Goal: Information Seeking & Learning: Learn about a topic

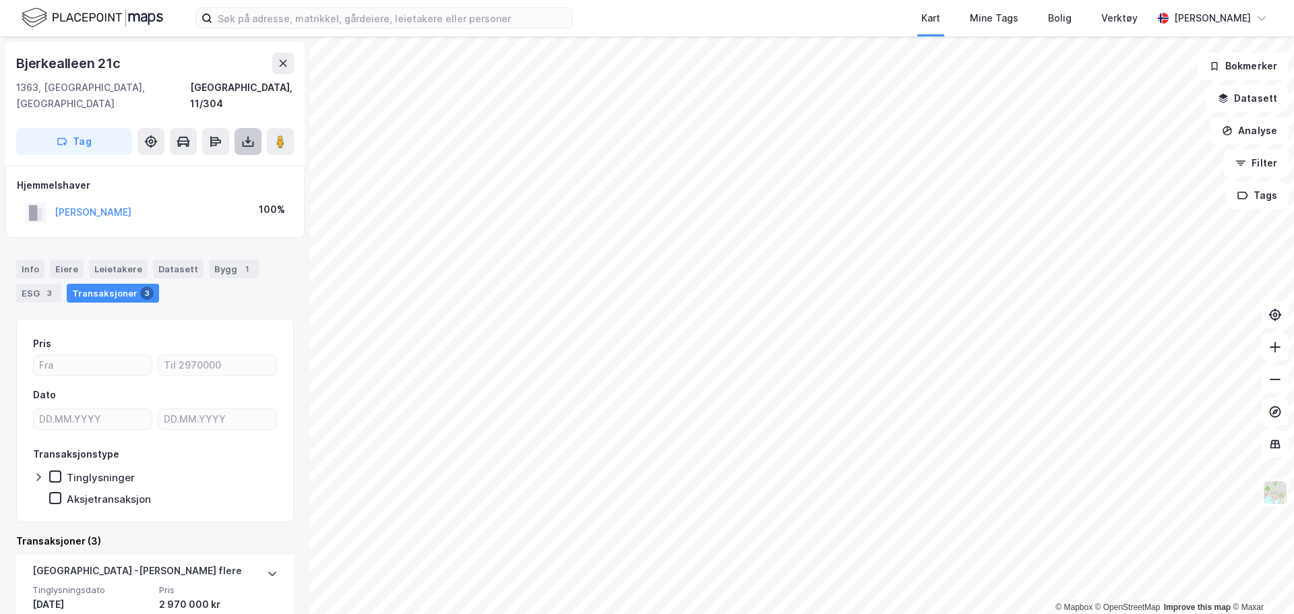
click at [251, 135] on icon at bounding box center [247, 141] width 13 height 13
click at [212, 163] on div "Last ned grunnbok" at bounding box center [181, 168] width 78 height 11
click at [0, 0] on button "[PERSON_NAME]" at bounding box center [0, 0] width 0 height 0
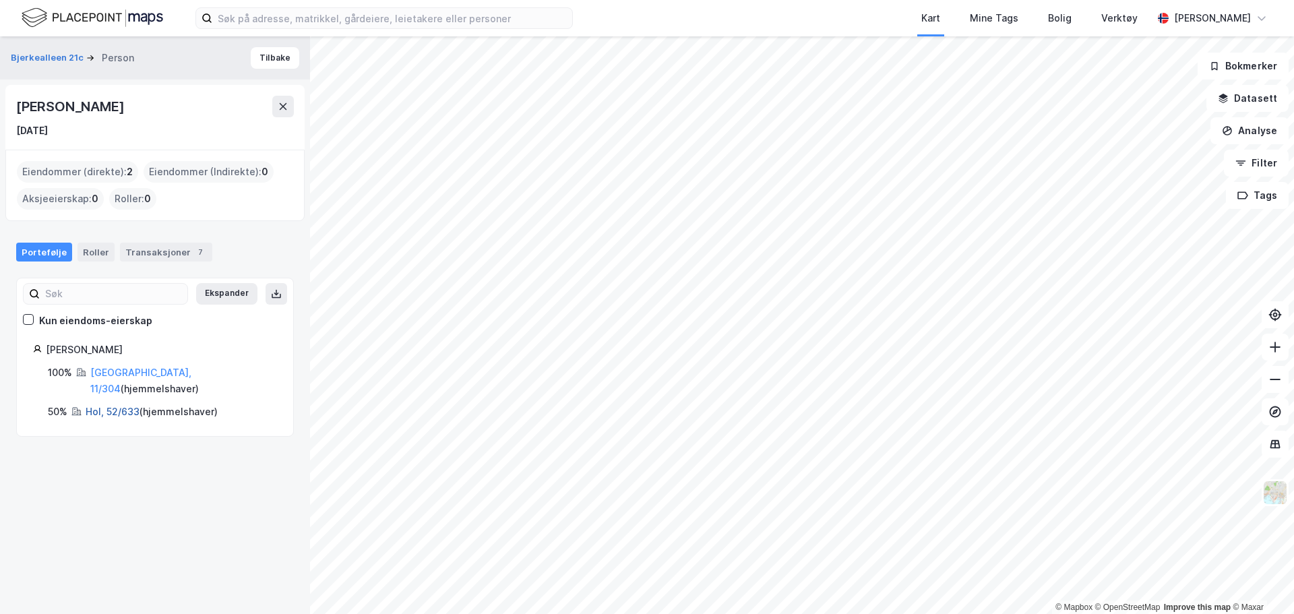
click at [108, 406] on link "Hol, 52/633" at bounding box center [113, 411] width 54 height 11
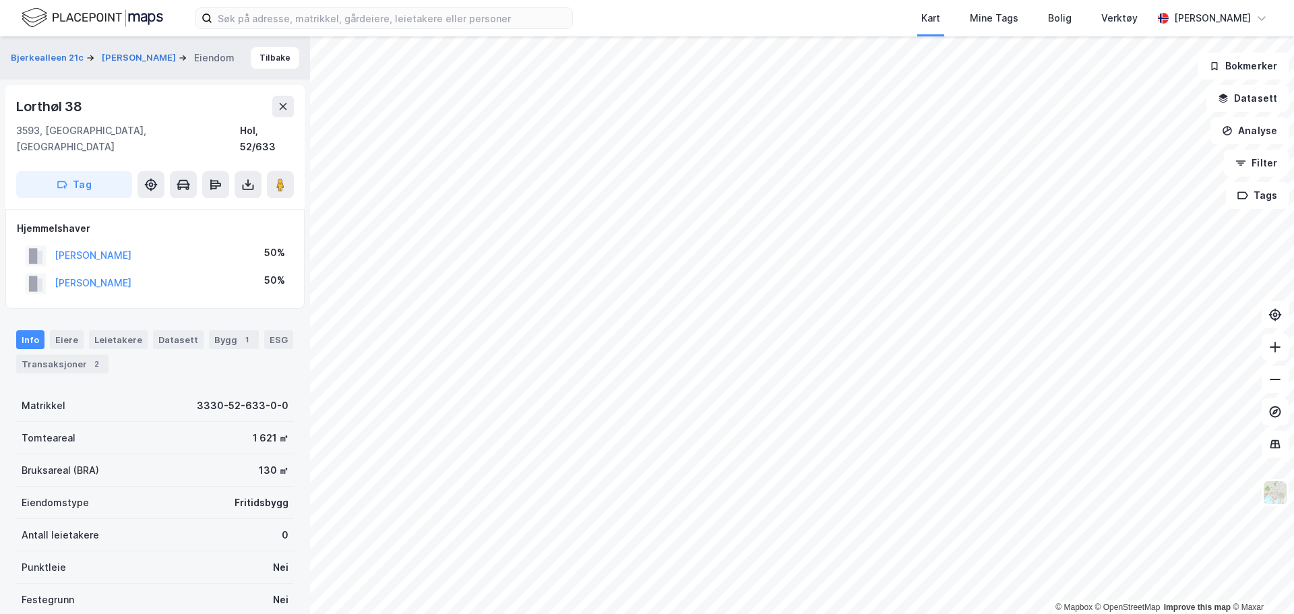
scroll to position [14, 0]
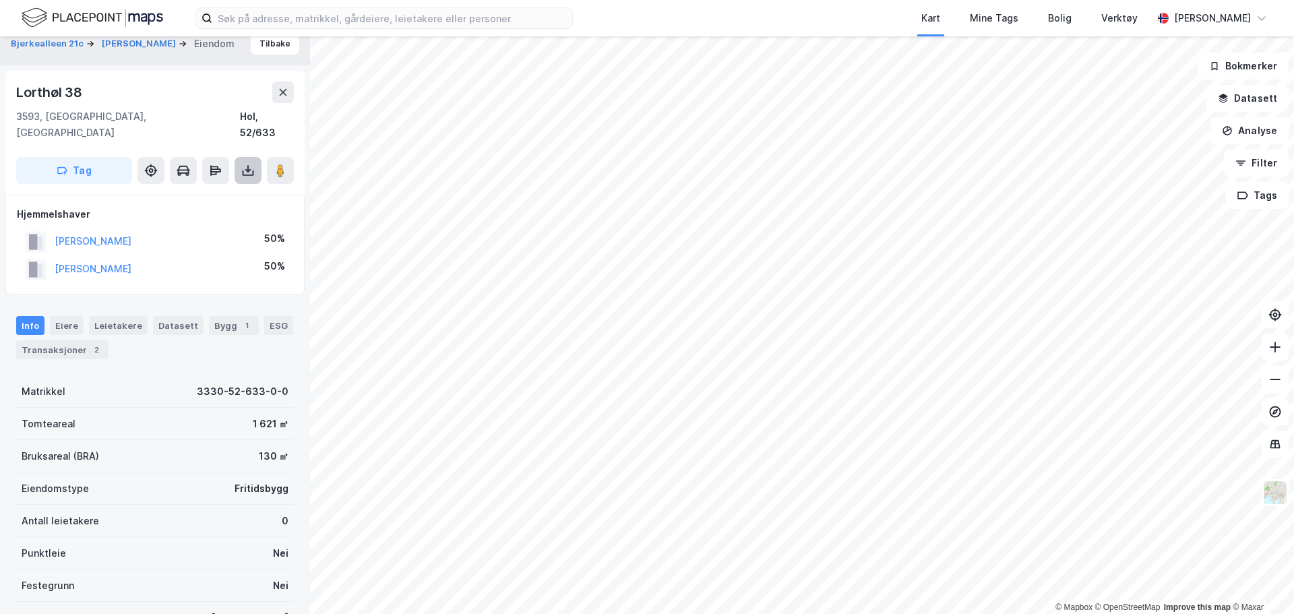
click at [237, 157] on button at bounding box center [248, 170] width 27 height 27
click at [220, 192] on div "Last ned grunnbok" at bounding box center [181, 197] width 78 height 11
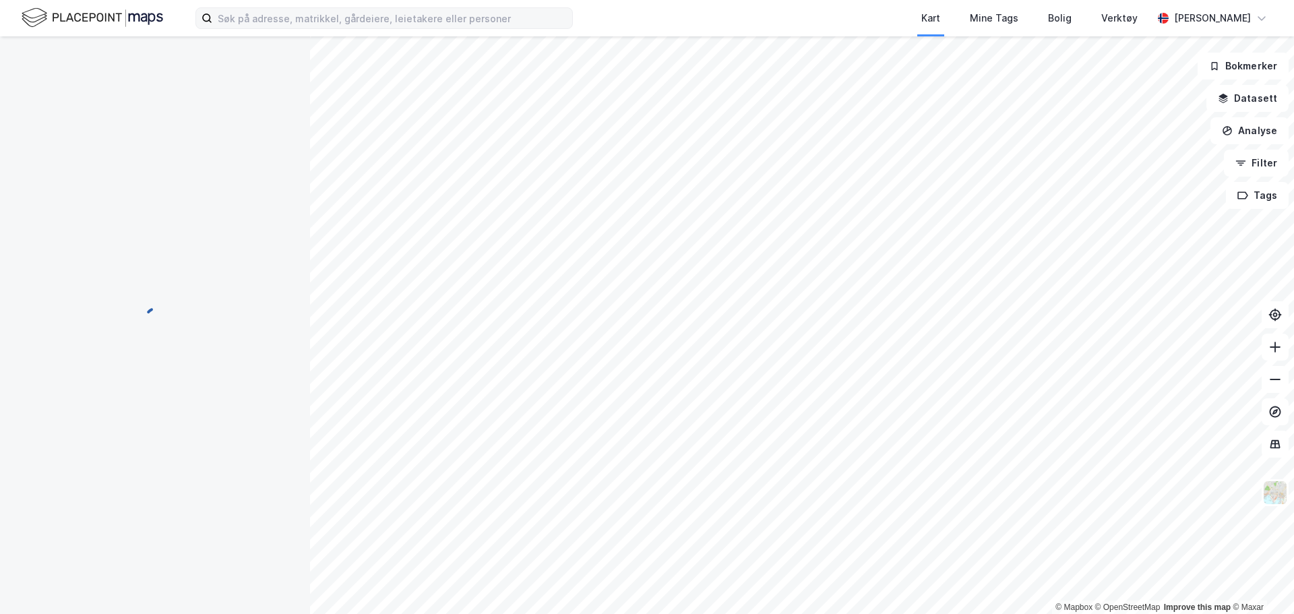
scroll to position [14, 0]
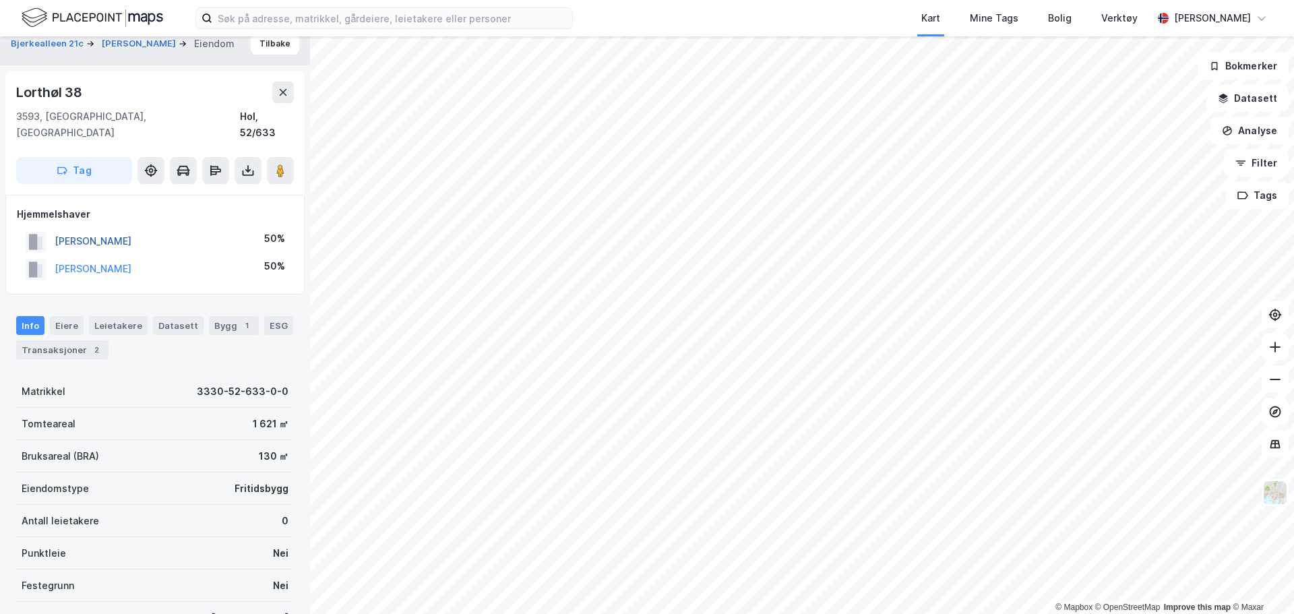
click at [0, 0] on button "[PERSON_NAME]" at bounding box center [0, 0] width 0 height 0
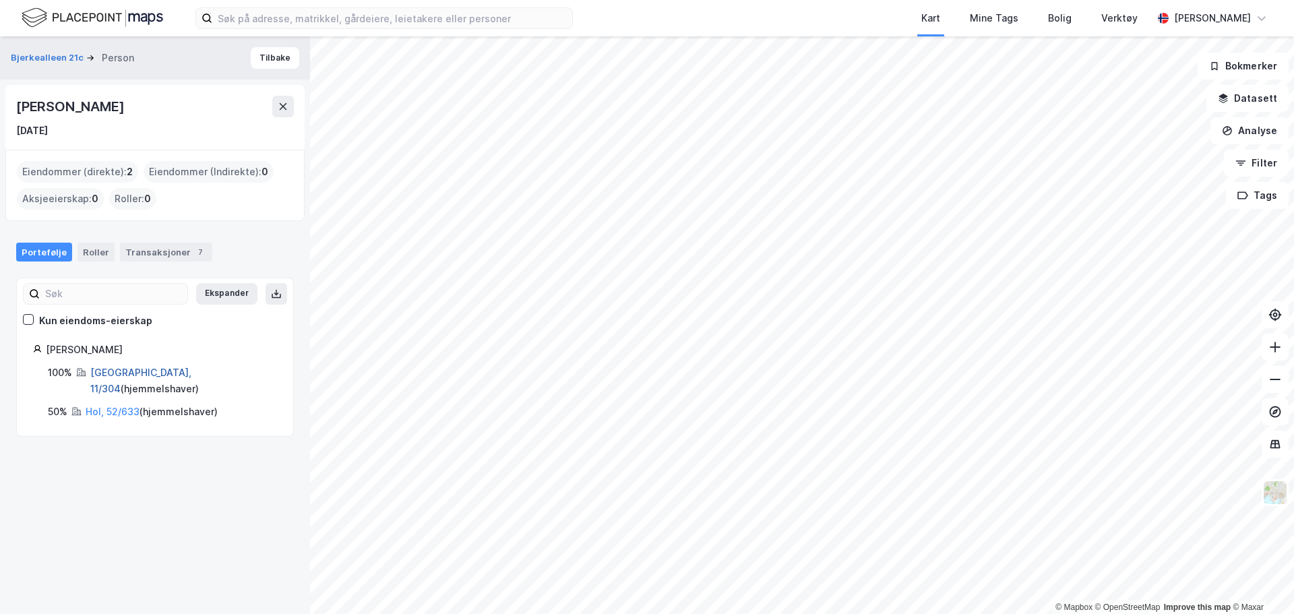
click at [101, 372] on link "[GEOGRAPHIC_DATA], 11/304" at bounding box center [140, 381] width 101 height 28
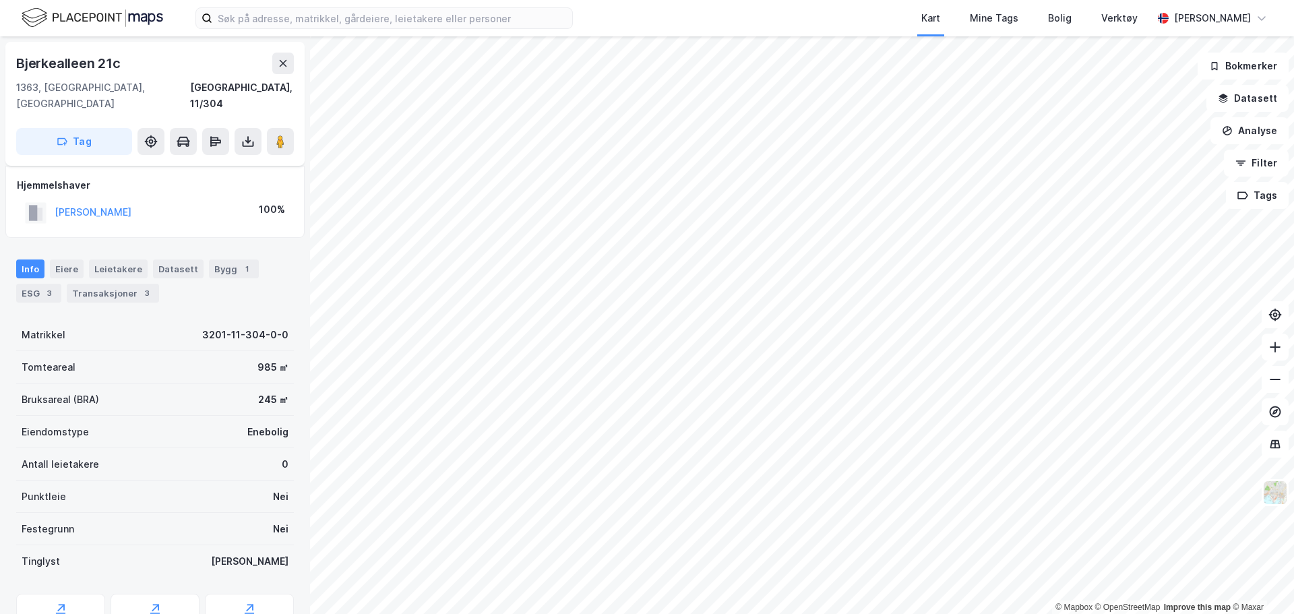
scroll to position [14, 0]
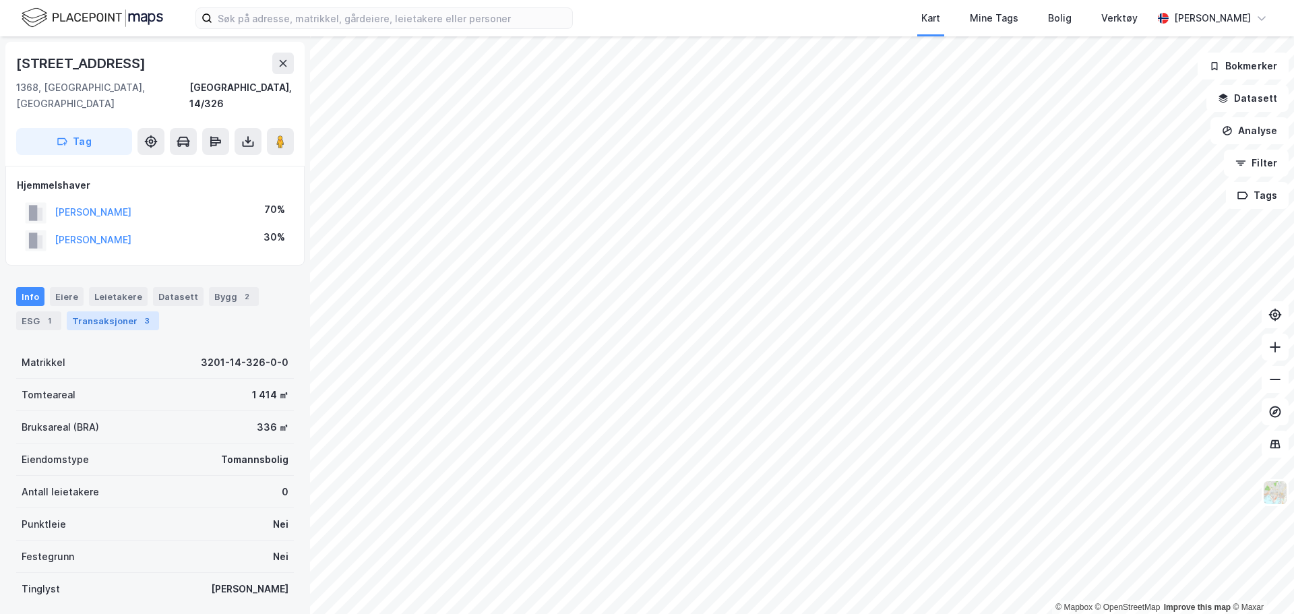
click at [117, 311] on div "Transaksjoner 3" at bounding box center [113, 320] width 92 height 19
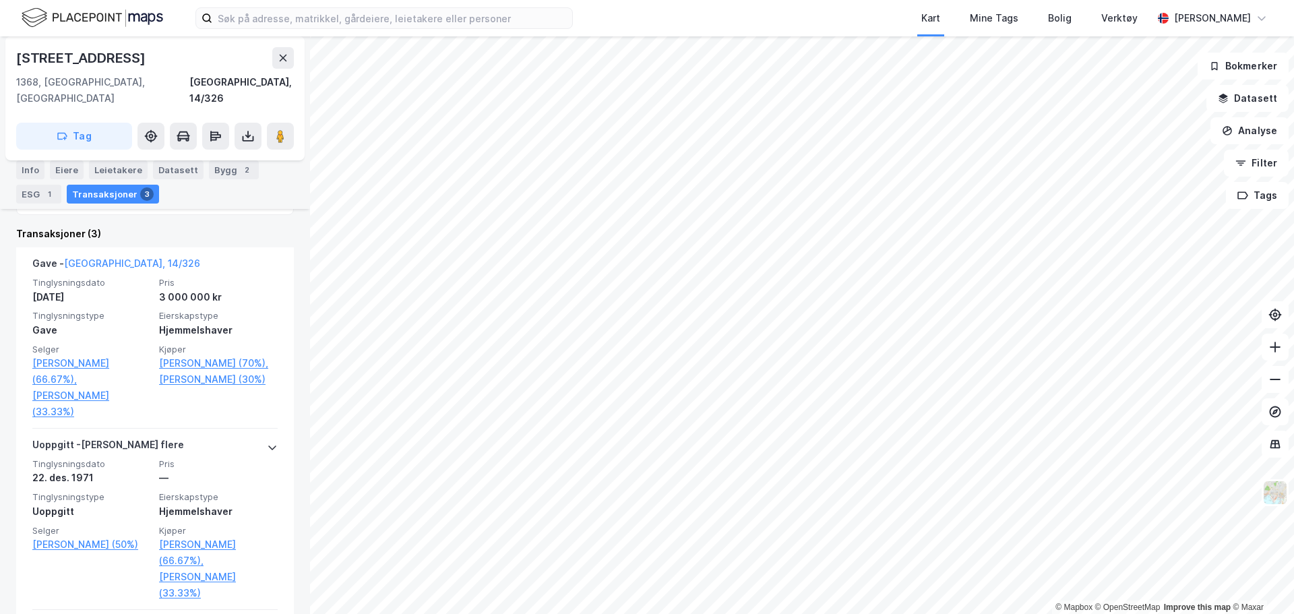
scroll to position [270, 0]
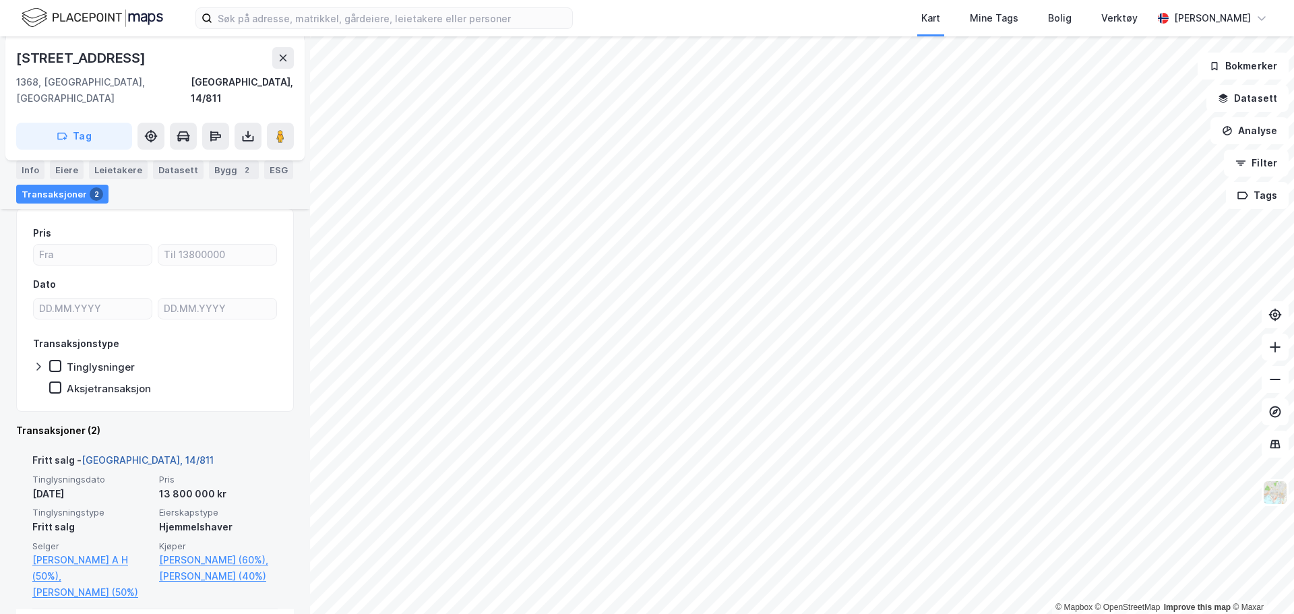
scroll to position [202, 0]
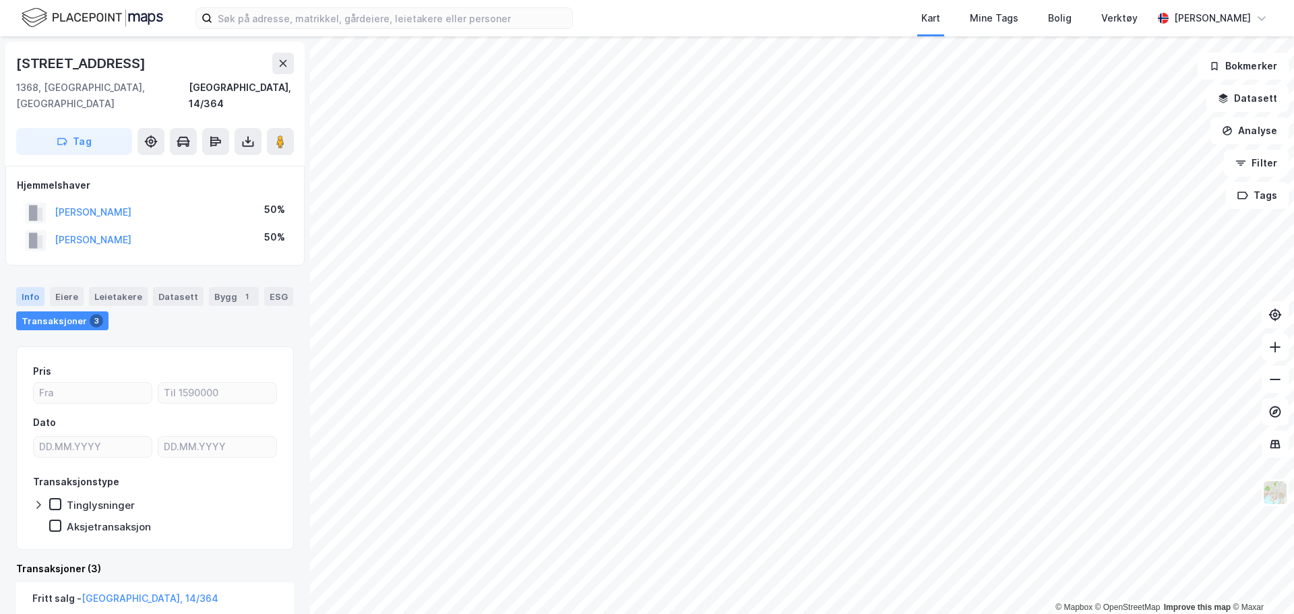
click at [25, 287] on div "Info" at bounding box center [30, 296] width 28 height 19
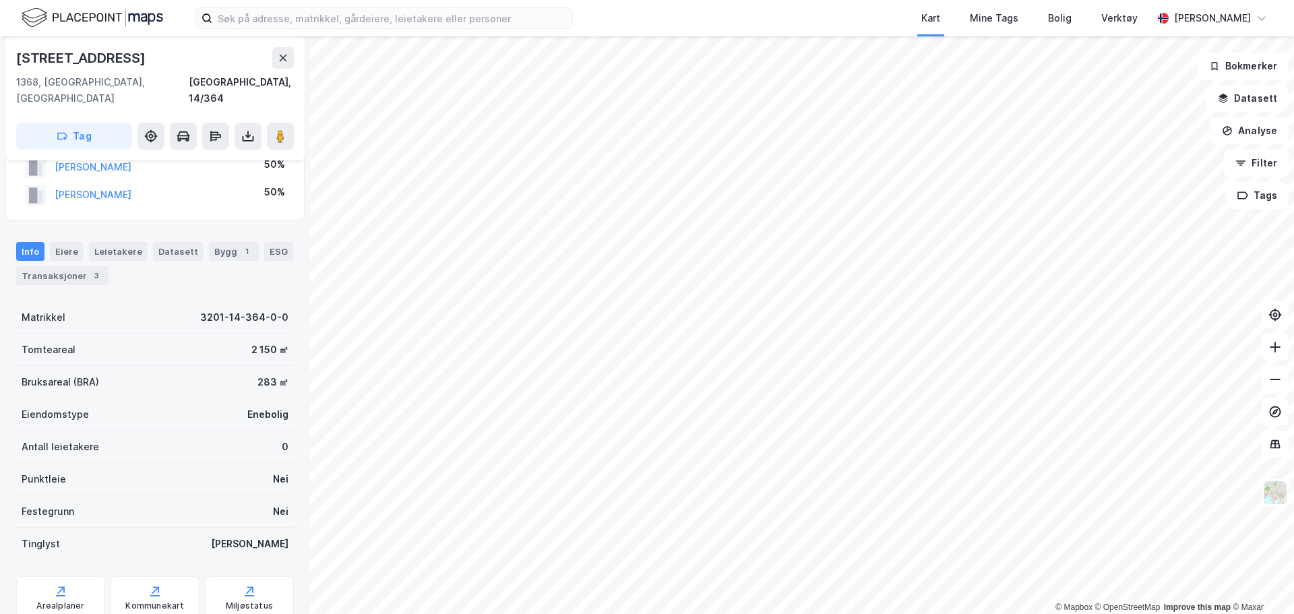
scroll to position [67, 0]
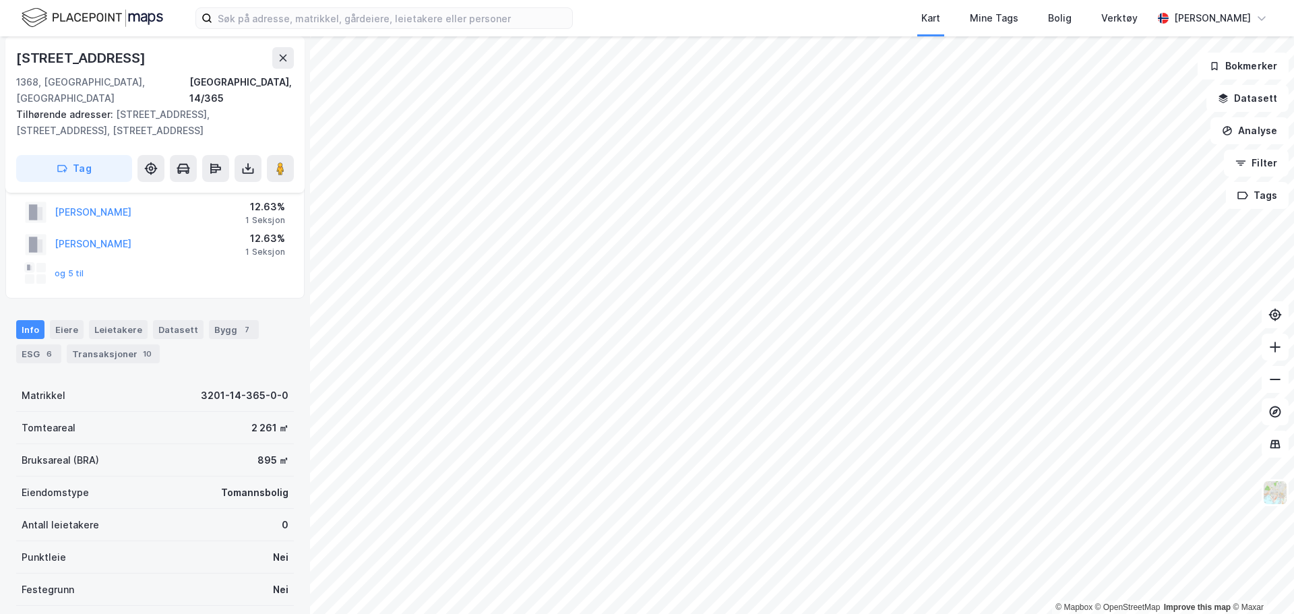
scroll to position [67, 0]
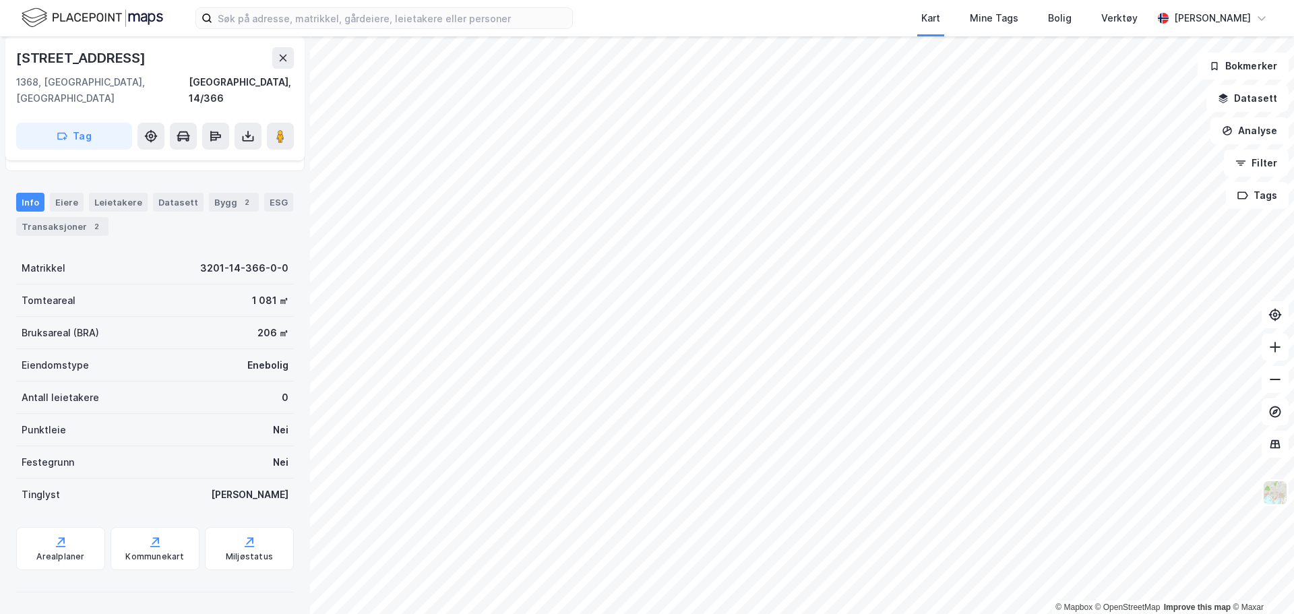
scroll to position [51, 0]
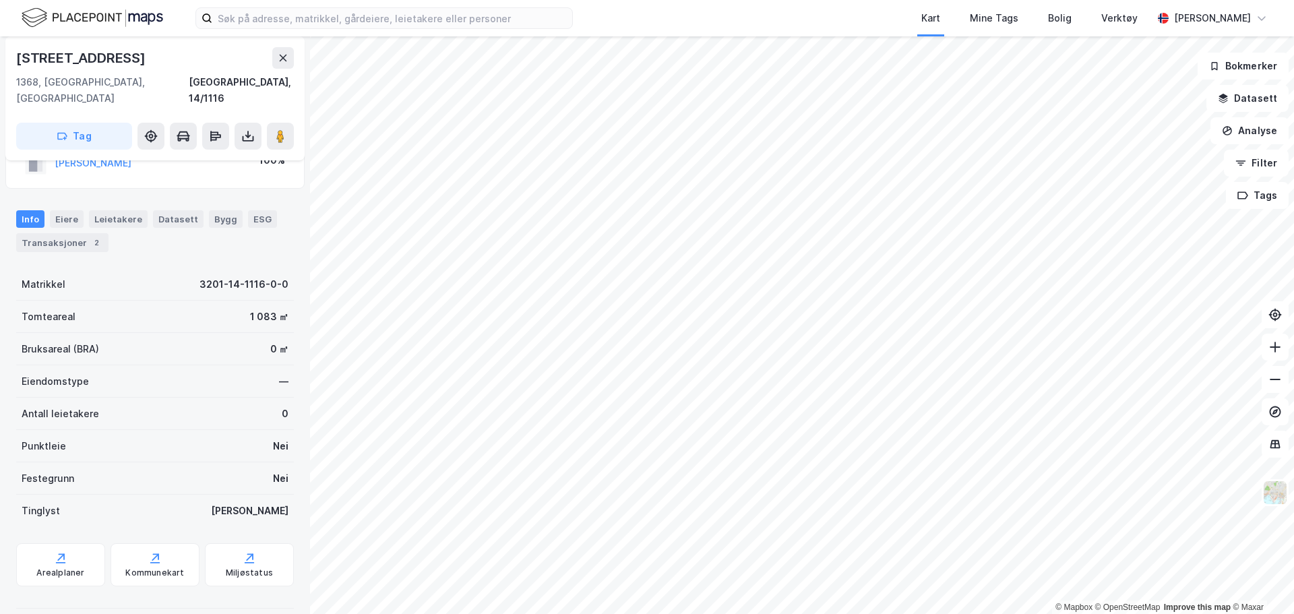
scroll to position [49, 0]
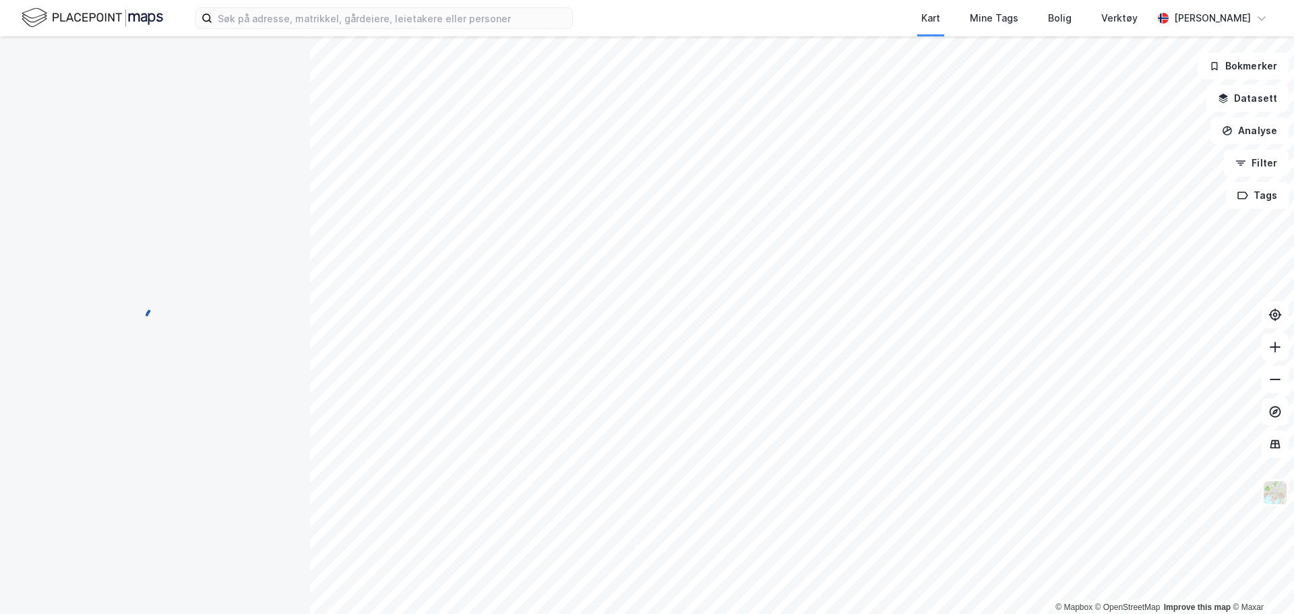
scroll to position [49, 0]
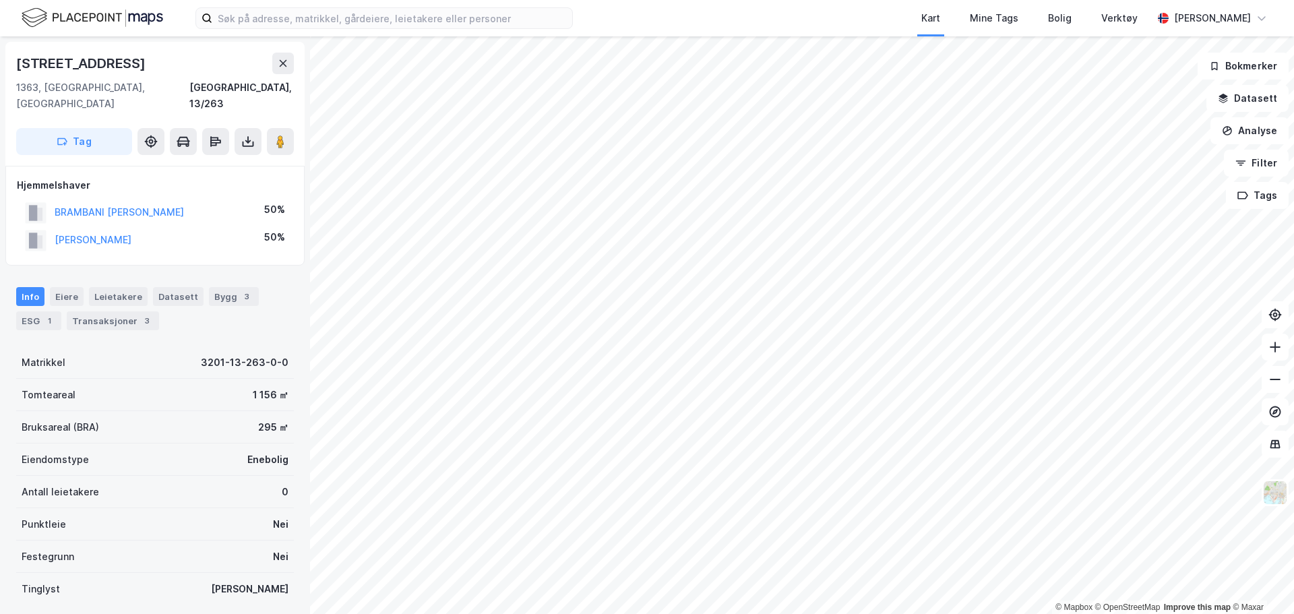
scroll to position [1, 0]
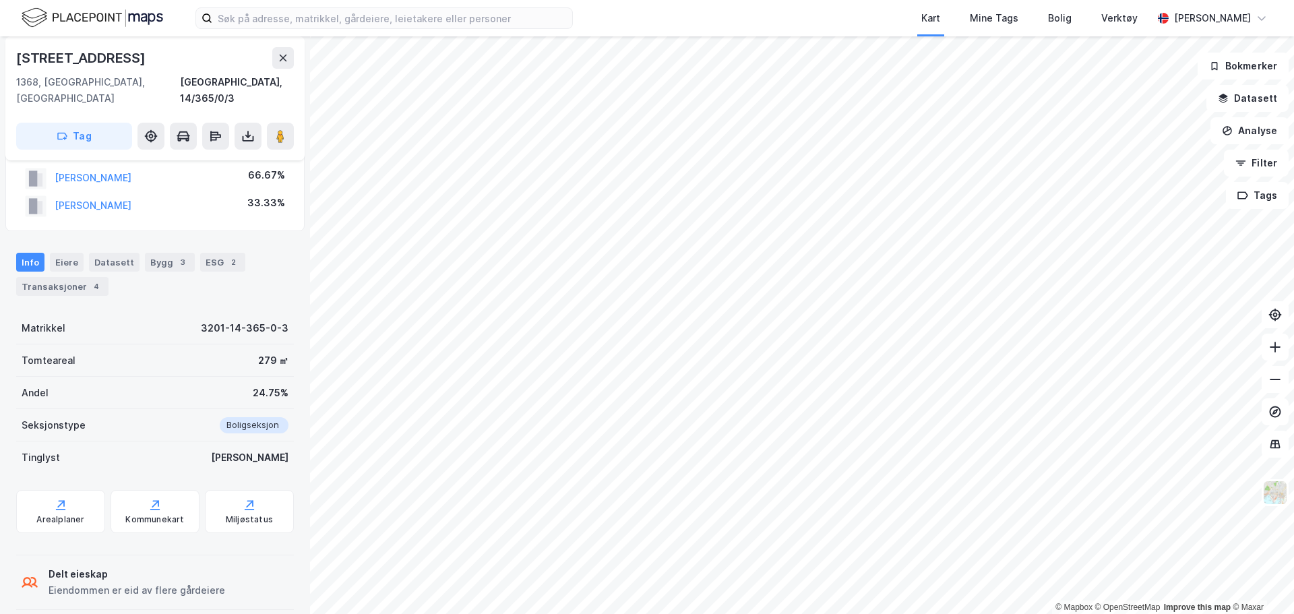
scroll to position [102, 0]
click at [65, 276] on div "Transaksjoner 4" at bounding box center [62, 285] width 92 height 19
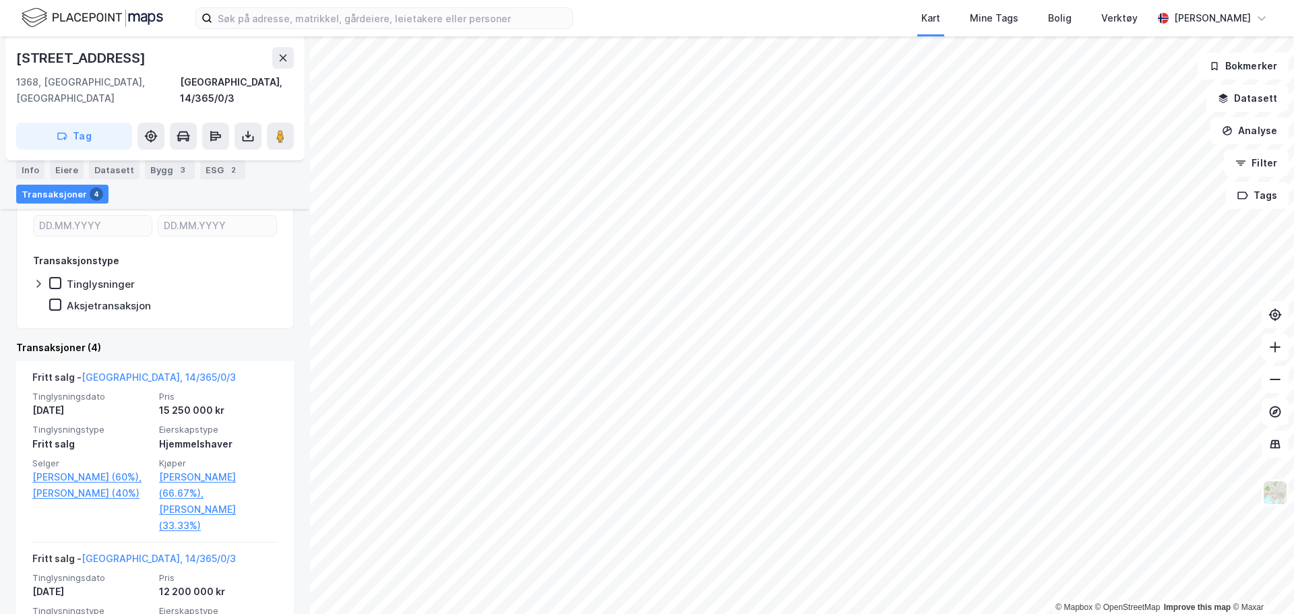
scroll to position [371, 0]
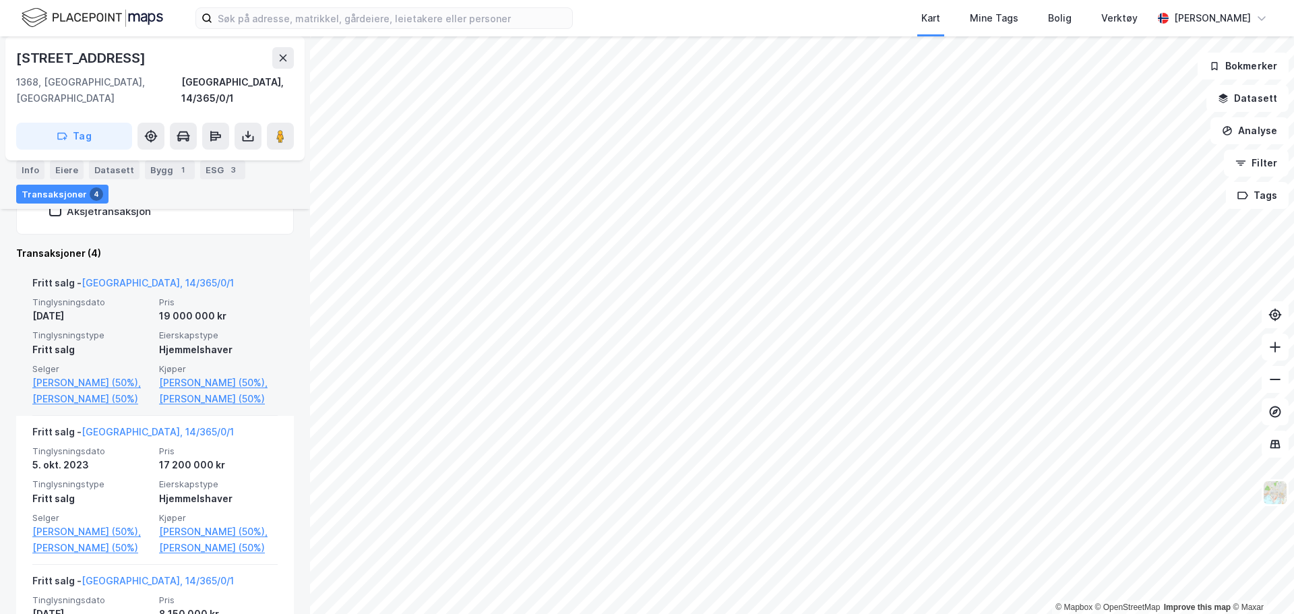
scroll to position [439, 0]
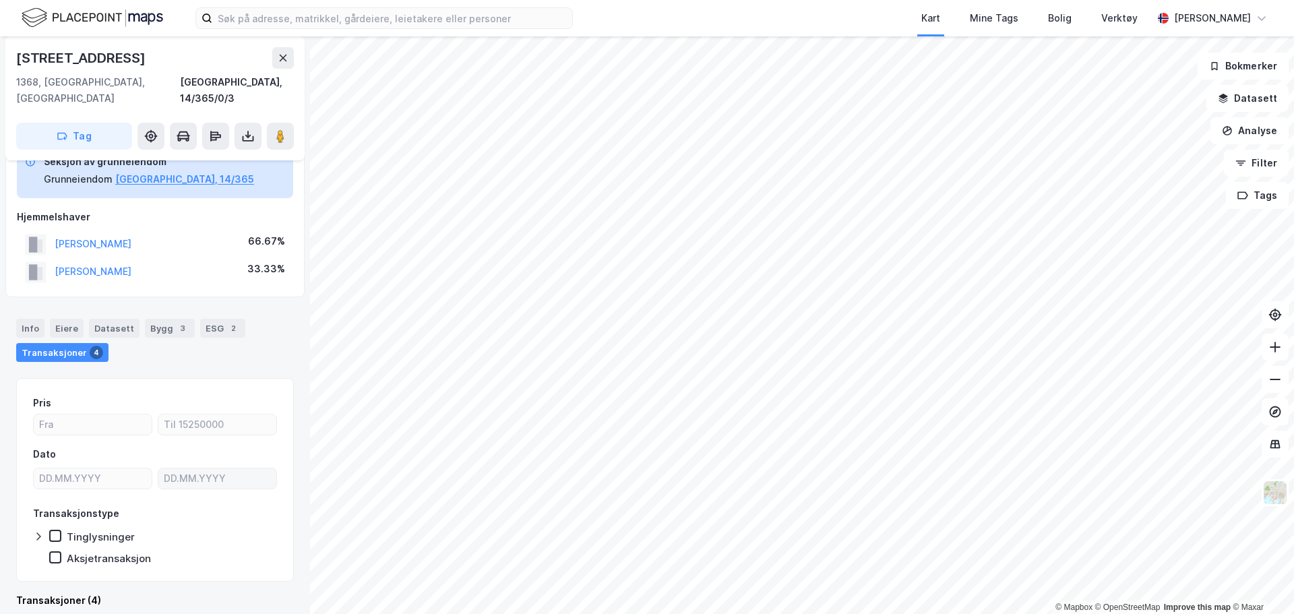
scroll to position [237, 0]
